Goal: Leave review/rating: Share an evaluation or opinion about a product, service, or content

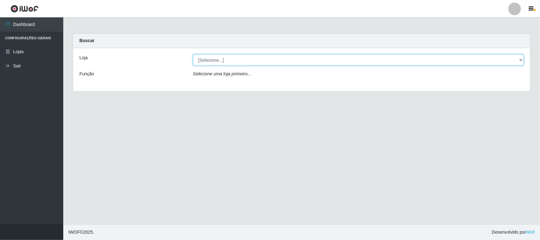
click at [285, 61] on select "[Selecione...] Nordestão - [GEOGRAPHIC_DATA]" at bounding box center [358, 59] width 331 height 11
select select "420"
click at [193, 54] on select "[Selecione...] Nordestão - [GEOGRAPHIC_DATA]" at bounding box center [358, 59] width 331 height 11
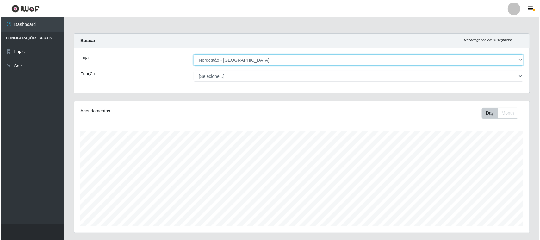
scroll to position [153, 0]
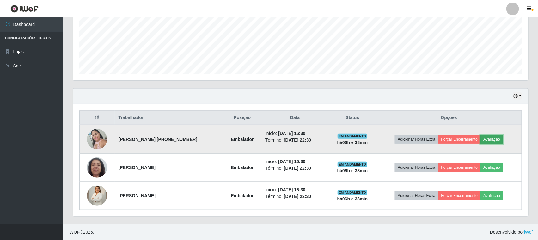
click at [501, 140] on button "Avaliação" at bounding box center [492, 139] width 22 height 9
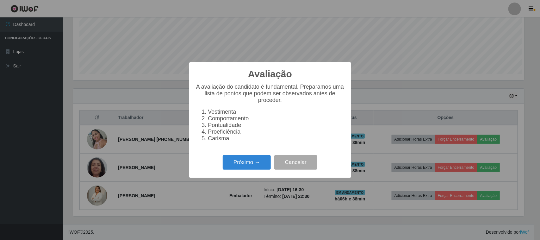
scroll to position [132, 451]
click at [251, 167] on button "Próximo →" at bounding box center [247, 162] width 48 height 15
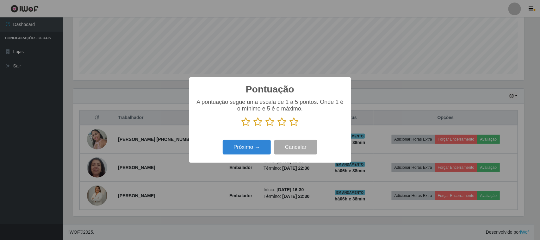
drag, startPoint x: 296, startPoint y: 124, endPoint x: 271, endPoint y: 134, distance: 27.0
click at [296, 124] on icon at bounding box center [294, 121] width 9 height 9
click at [290, 127] on input "radio" at bounding box center [290, 127] width 0 height 0
click at [257, 143] on button "Próximo →" at bounding box center [247, 147] width 48 height 15
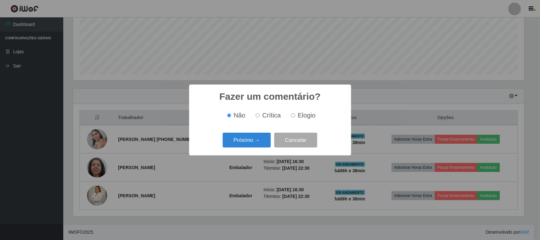
click at [300, 115] on span "Elogio" at bounding box center [307, 115] width 18 height 7
click at [295, 115] on input "Elogio" at bounding box center [293, 115] width 4 height 4
radio input "true"
click at [253, 141] on button "Próximo →" at bounding box center [247, 140] width 48 height 15
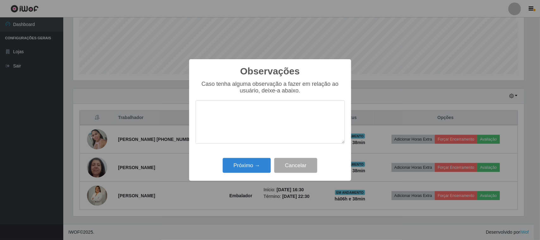
click at [272, 119] on textarea at bounding box center [269, 121] width 149 height 43
type textarea "pontual"
click at [261, 165] on button "Próximo →" at bounding box center [247, 165] width 48 height 15
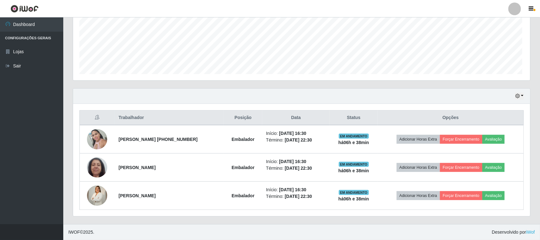
scroll to position [132, 455]
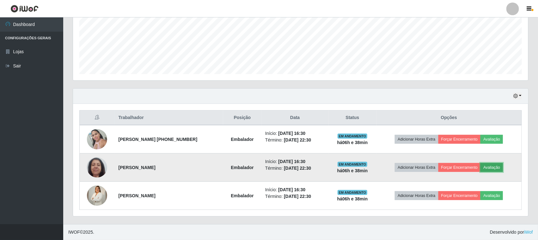
click at [503, 168] on button "Avaliação" at bounding box center [492, 167] width 22 height 9
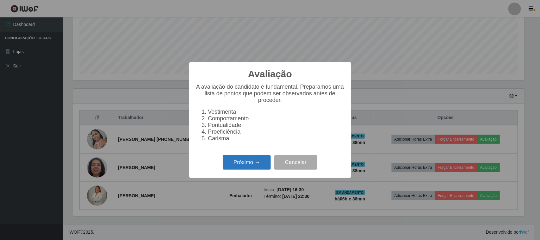
click at [259, 166] on button "Próximo →" at bounding box center [247, 162] width 48 height 15
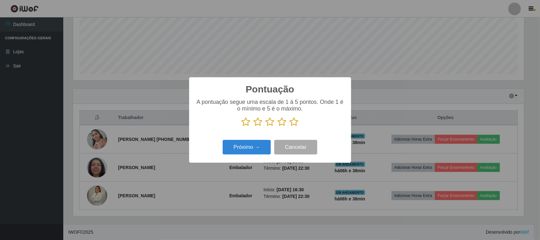
click at [295, 125] on icon at bounding box center [294, 121] width 9 height 9
click at [290, 127] on input "radio" at bounding box center [290, 127] width 0 height 0
click at [249, 144] on button "Próximo →" at bounding box center [247, 147] width 48 height 15
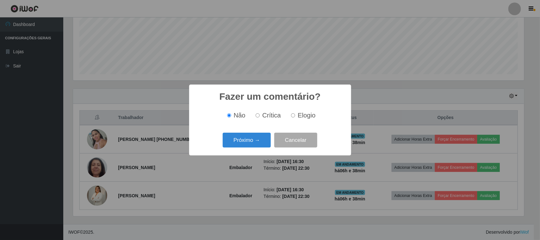
click at [301, 118] on span "Elogio" at bounding box center [307, 115] width 18 height 7
click at [295, 117] on input "Elogio" at bounding box center [293, 115] width 4 height 4
radio input "true"
click at [257, 136] on button "Próximo →" at bounding box center [247, 140] width 48 height 15
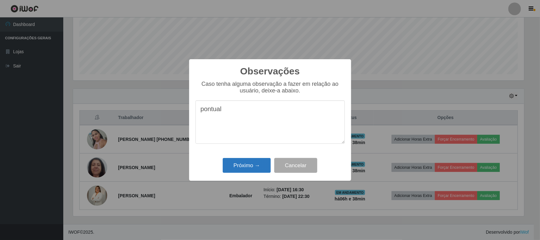
type textarea "pontual"
click at [251, 165] on button "Próximo →" at bounding box center [247, 165] width 48 height 15
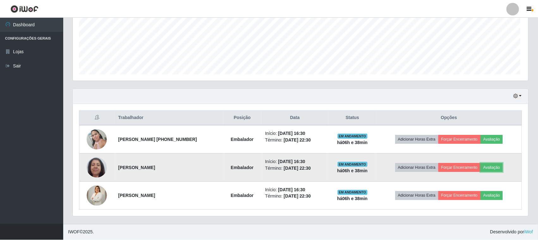
scroll to position [132, 455]
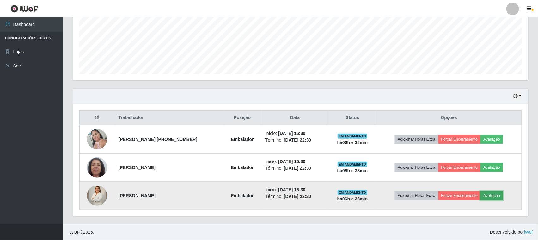
click at [501, 192] on button "Avaliação" at bounding box center [492, 195] width 22 height 9
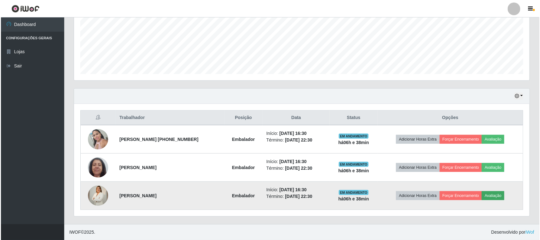
scroll to position [132, 451]
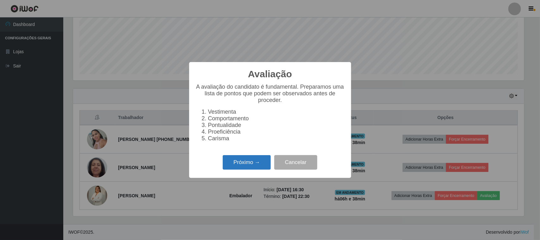
click at [246, 170] on button "Próximo →" at bounding box center [247, 162] width 48 height 15
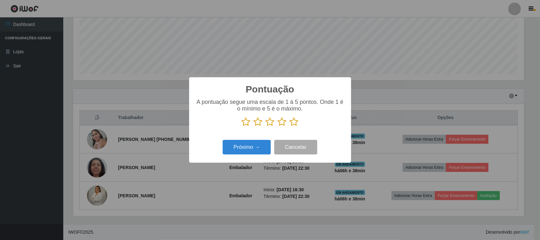
click at [298, 122] on icon at bounding box center [294, 121] width 9 height 9
click at [290, 127] on input "radio" at bounding box center [290, 127] width 0 height 0
click at [255, 147] on button "Próximo →" at bounding box center [247, 147] width 48 height 15
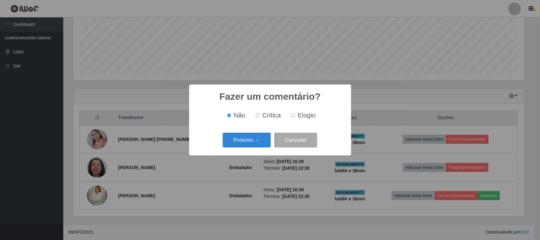
click at [294, 116] on input "Elogio" at bounding box center [293, 115] width 4 height 4
radio input "true"
click at [250, 137] on button "Próximo →" at bounding box center [247, 140] width 48 height 15
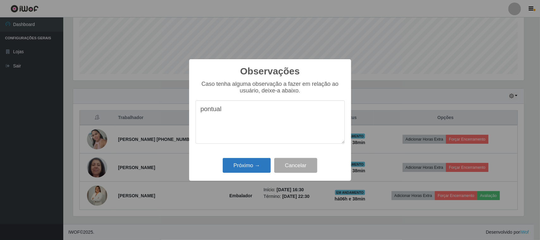
type textarea "pontual"
click at [245, 171] on button "Próximo →" at bounding box center [247, 165] width 48 height 15
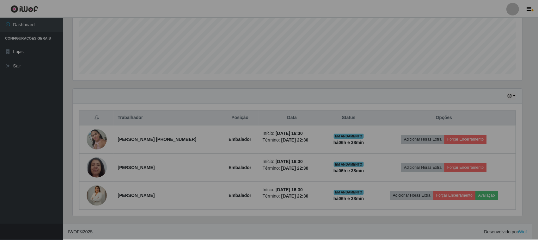
scroll to position [132, 455]
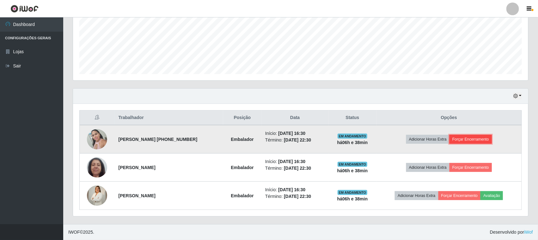
click at [479, 139] on button "Forçar Encerramento" at bounding box center [471, 139] width 42 height 9
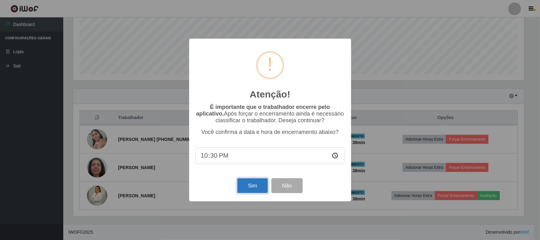
click at [246, 188] on button "Sim" at bounding box center [252, 185] width 31 height 15
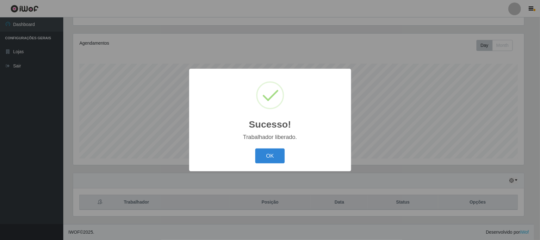
scroll to position [0, 0]
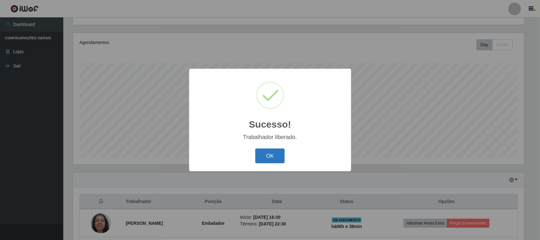
click at [270, 159] on button "OK" at bounding box center [269, 155] width 29 height 15
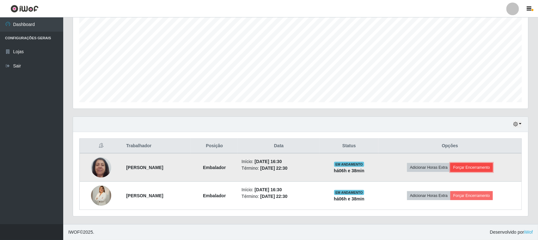
click at [484, 166] on button "Forçar Encerramento" at bounding box center [472, 167] width 42 height 9
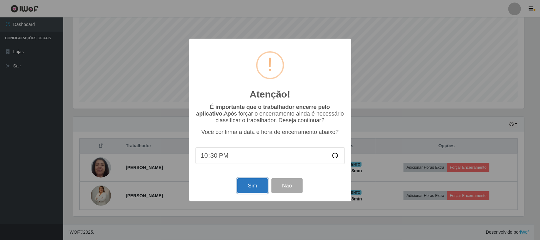
click at [248, 188] on button "Sim" at bounding box center [252, 185] width 31 height 15
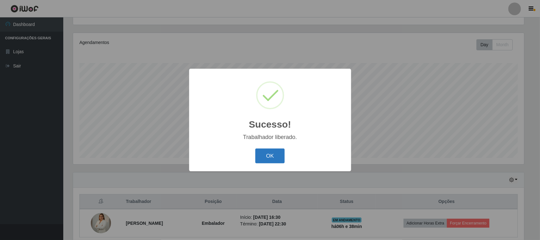
click at [269, 154] on button "OK" at bounding box center [269, 155] width 29 height 15
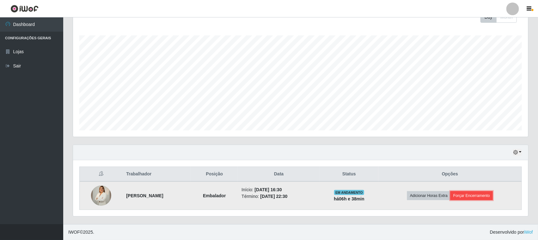
click at [482, 199] on button "Forçar Encerramento" at bounding box center [472, 195] width 42 height 9
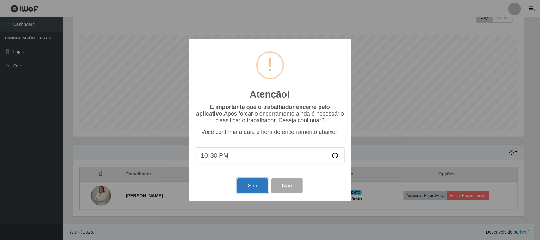
click at [256, 184] on button "Sim" at bounding box center [252, 185] width 31 height 15
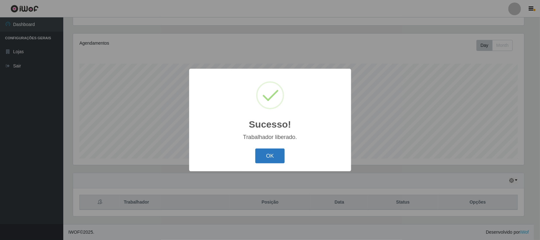
click at [265, 153] on button "OK" at bounding box center [269, 155] width 29 height 15
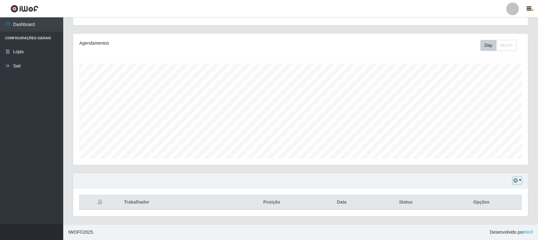
click at [519, 181] on button "button" at bounding box center [517, 180] width 9 height 7
click at [495, 129] on button "1 dia" at bounding box center [497, 129] width 50 height 13
